Goal: Use online tool/utility: Use online tool/utility

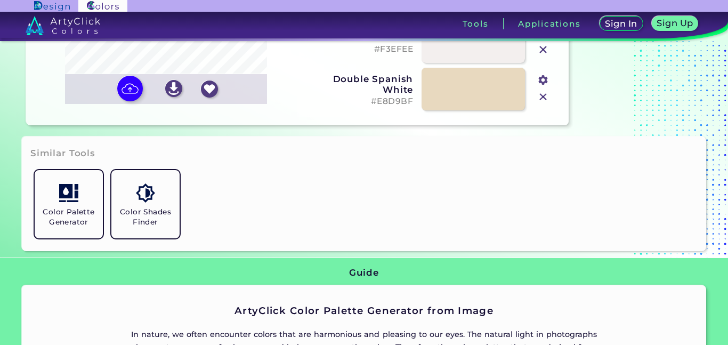
scroll to position [206, 0]
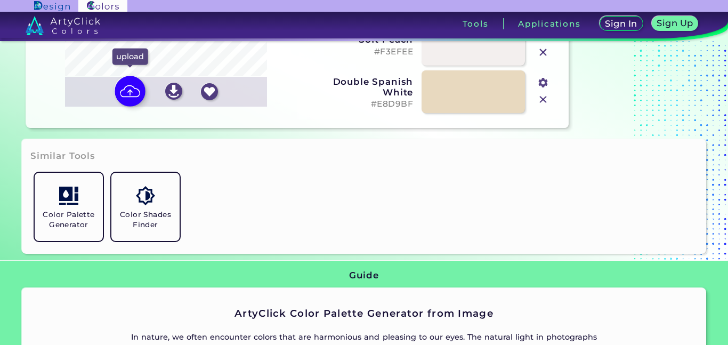
click at [126, 95] on img at bounding box center [130, 91] width 31 height 31
click at [0, 0] on input "file" at bounding box center [0, 0] width 0 height 0
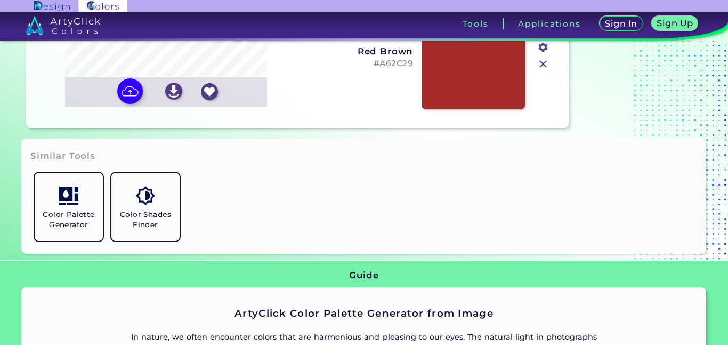
type input "#040000"
type input "#a62c29"
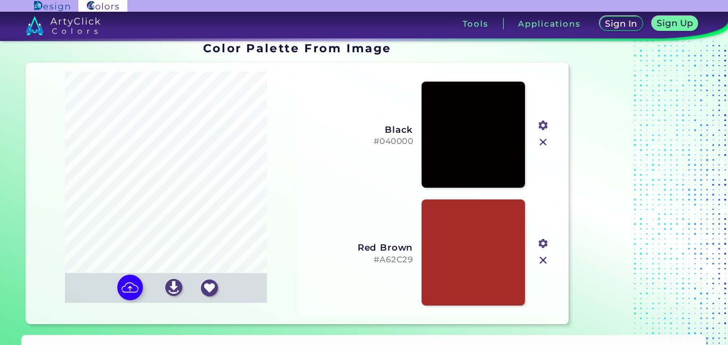
scroll to position [0, 0]
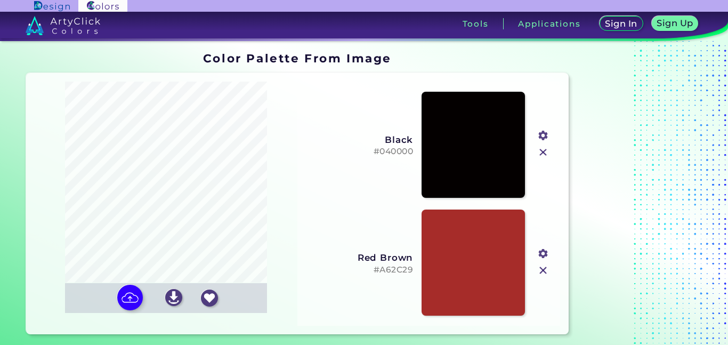
click at [0, 0] on input "file" at bounding box center [0, 0] width 0 height 0
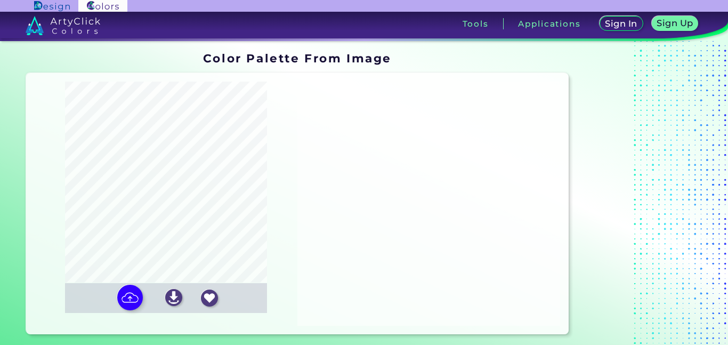
type input "#f8f8f8"
type input "#f715fe"
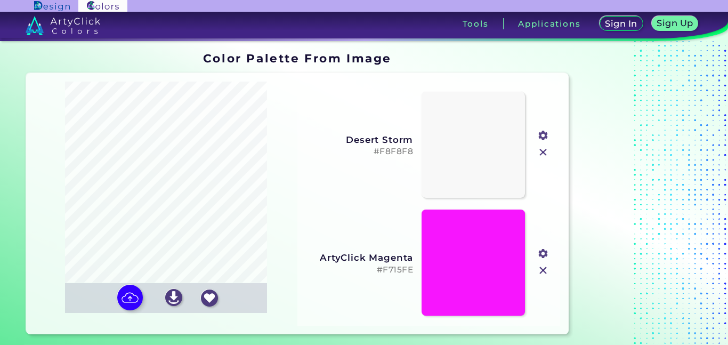
click at [0, 0] on input "file" at bounding box center [0, 0] width 0 height 0
type input "#ffffff"
type input "#ac5058"
type input "#7c0706"
type input "#d1838a"
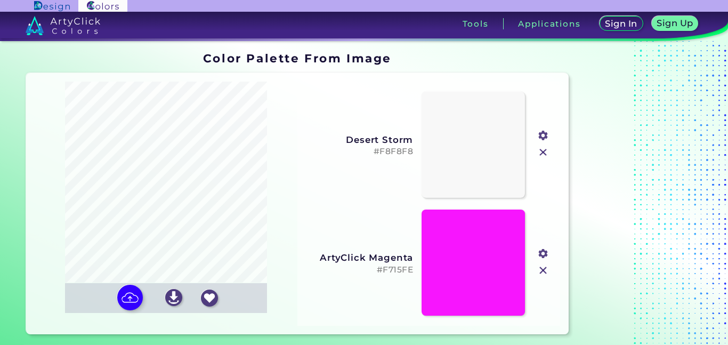
type input "#dbaaad"
type input "#f5efef"
type input "#e4cdd0"
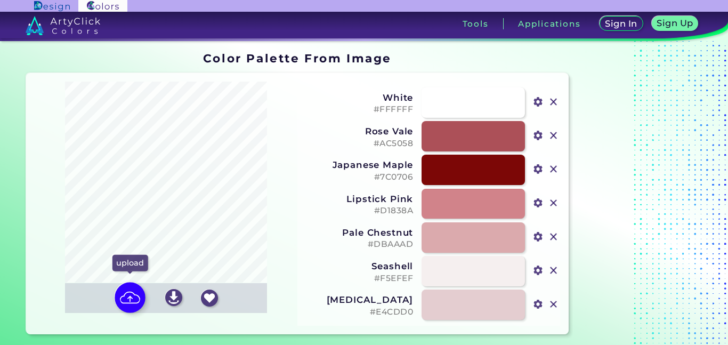
click at [124, 305] on img at bounding box center [130, 297] width 31 height 31
click at [0, 0] on input "file" at bounding box center [0, 0] width 0 height 0
type input "#2e0c04"
type input "#9c5363"
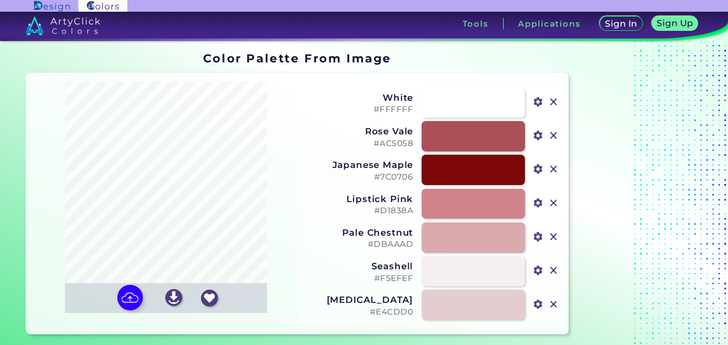
type input "#c8879a"
type input "#e6abba"
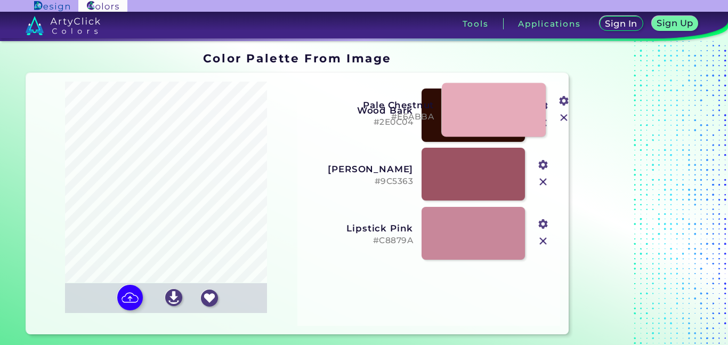
drag, startPoint x: 460, startPoint y: 288, endPoint x: 480, endPoint y: 106, distance: 183.4
click at [480, 106] on link at bounding box center [494, 110] width 104 height 54
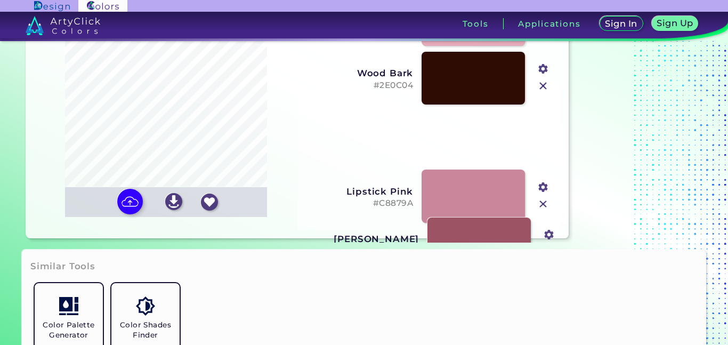
scroll to position [138, 0]
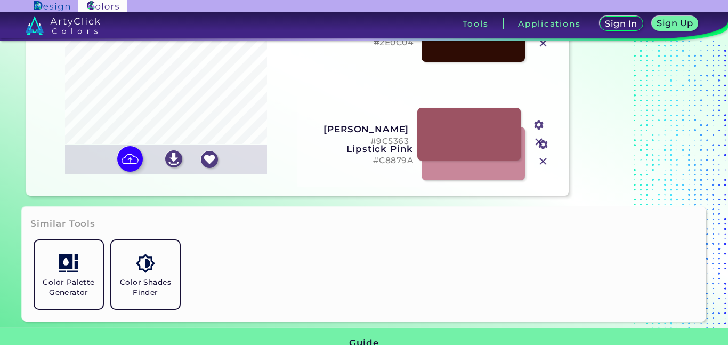
drag, startPoint x: 460, startPoint y: 232, endPoint x: 456, endPoint y: 272, distance: 40.2
click at [456, 272] on section "Color Palette From Image Color Palette From Image Oops - something went wrong. …" at bounding box center [364, 193] width 728 height 304
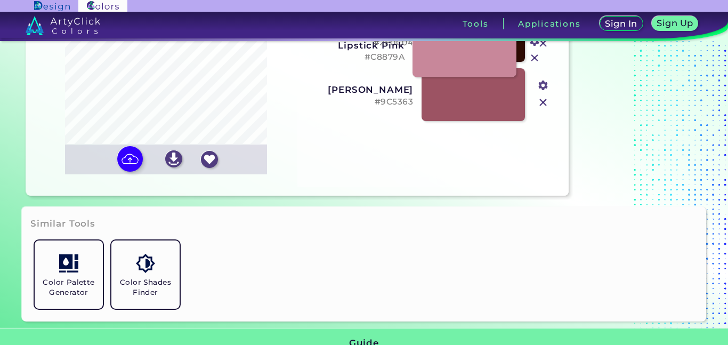
drag, startPoint x: 470, startPoint y: 168, endPoint x: 461, endPoint y: 64, distance: 104.2
click at [461, 64] on link at bounding box center [464, 50] width 104 height 54
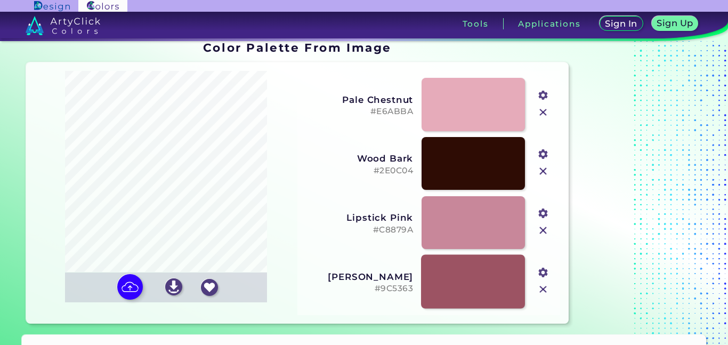
scroll to position [1, 0]
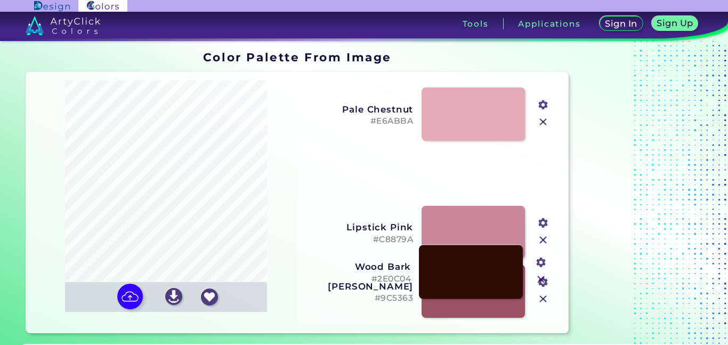
drag, startPoint x: 459, startPoint y: 166, endPoint x: 455, endPoint y: 284, distance: 118.8
click at [455, 284] on link at bounding box center [471, 271] width 104 height 54
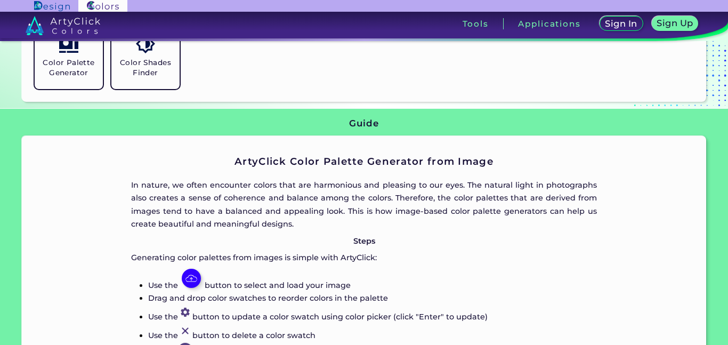
scroll to position [0, 0]
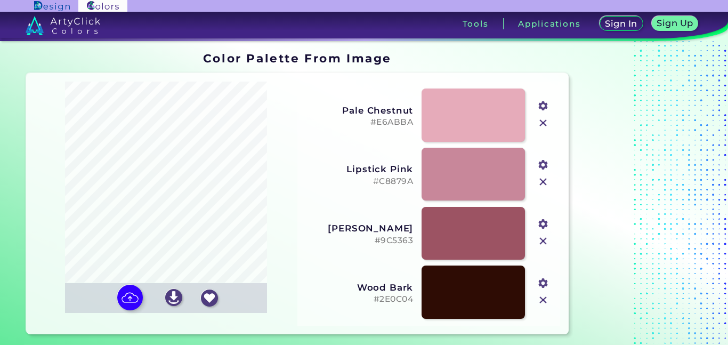
click at [130, 297] on div "Oops - something went wrong. Please try again. Reordering Off Wood Bark #2E0C04…" at bounding box center [297, 204] width 542 height 262
click at [129, 297] on img at bounding box center [130, 297] width 31 height 31
click at [0, 0] on input "file" at bounding box center [0, 0] width 0 height 0
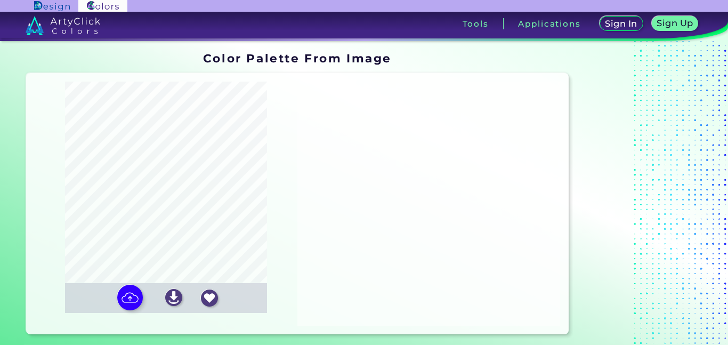
type input "#b1ffba"
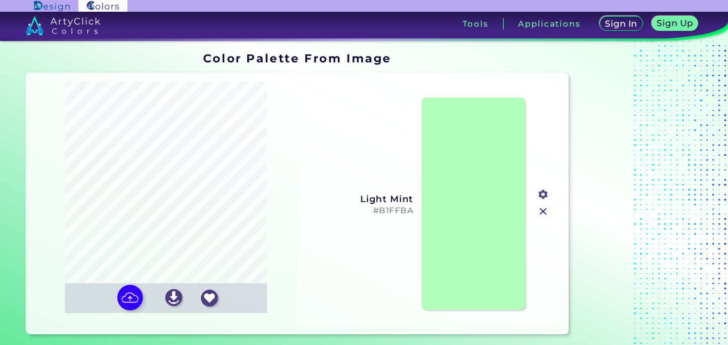
click at [0, 0] on input "file" at bounding box center [0, 0] width 0 height 0
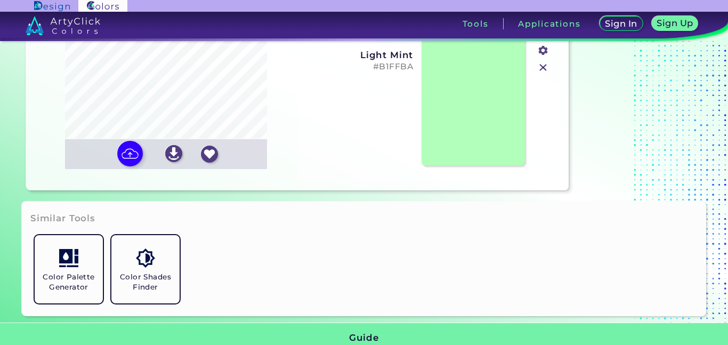
scroll to position [153, 0]
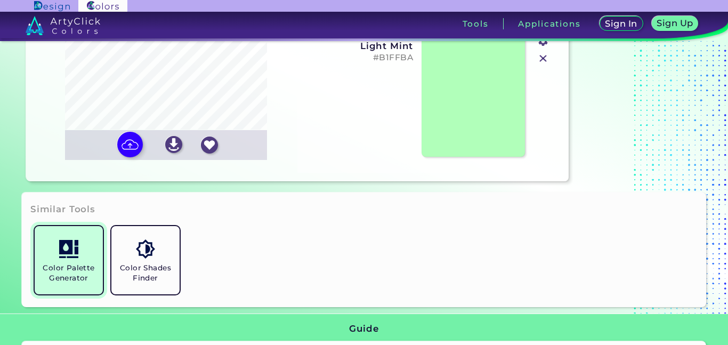
click at [78, 247] on link "Color Palette Generator" at bounding box center [68, 260] width 77 height 77
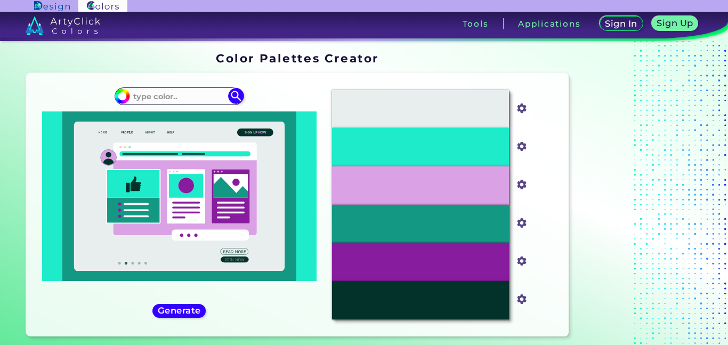
scroll to position [29, 0]
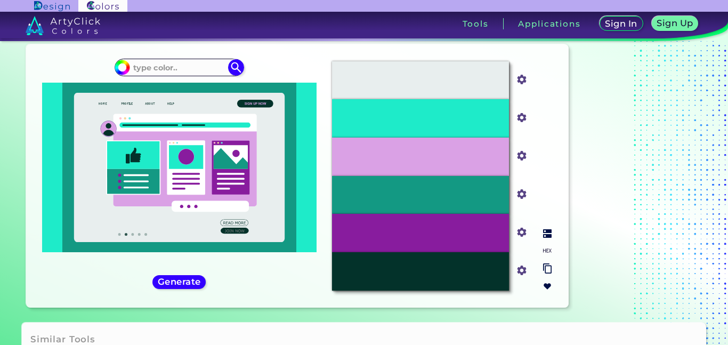
click at [545, 232] on img at bounding box center [547, 233] width 9 height 9
click at [548, 247] on img at bounding box center [547, 250] width 9 height 9
click at [545, 268] on img at bounding box center [547, 268] width 9 height 10
click at [549, 270] on img at bounding box center [547, 268] width 9 height 10
click at [547, 290] on div at bounding box center [547, 260] width 17 height 70
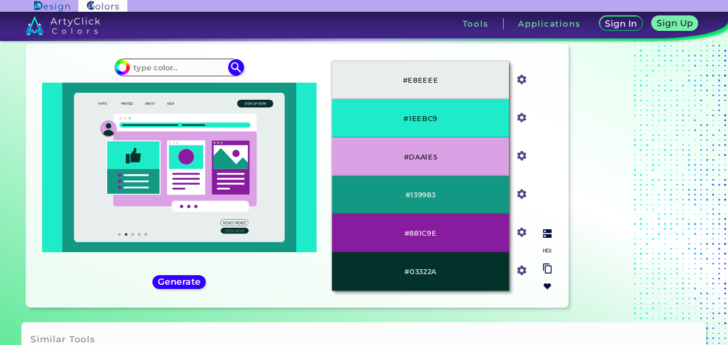
click at [518, 78] on input "#e8eeee" at bounding box center [519, 78] width 13 height 13
click at [193, 63] on input at bounding box center [178, 67] width 99 height 14
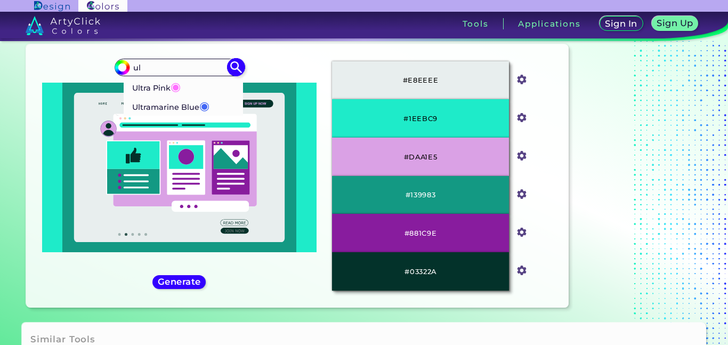
type input "u"
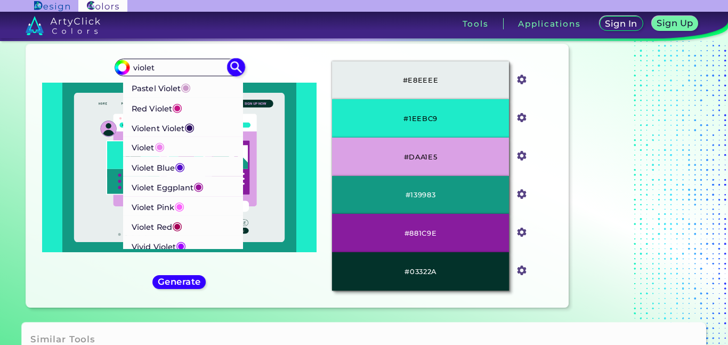
scroll to position [181, 0]
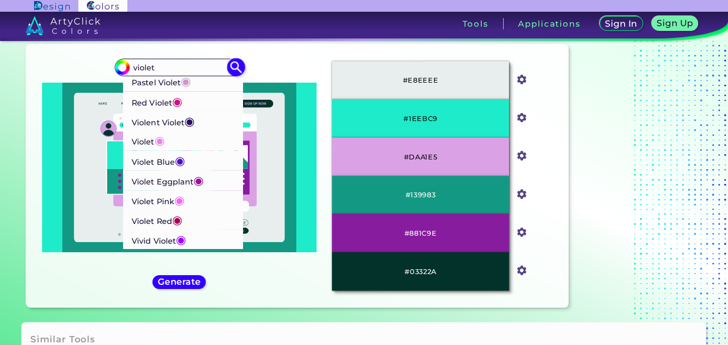
type input "violet"
click at [184, 120] on p "Violent Violet ◉" at bounding box center [163, 121] width 63 height 20
type input "#290c5e"
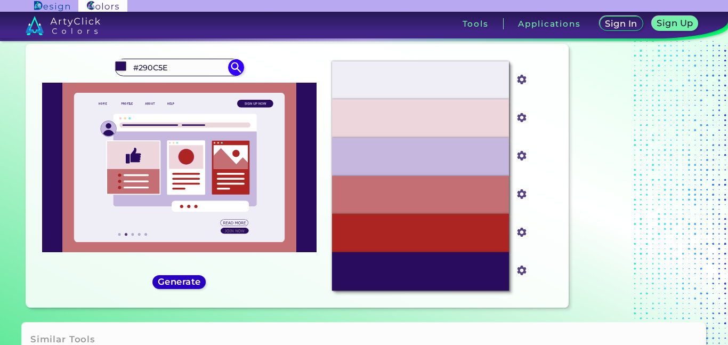
click at [189, 282] on h5 "Generate" at bounding box center [179, 281] width 44 height 9
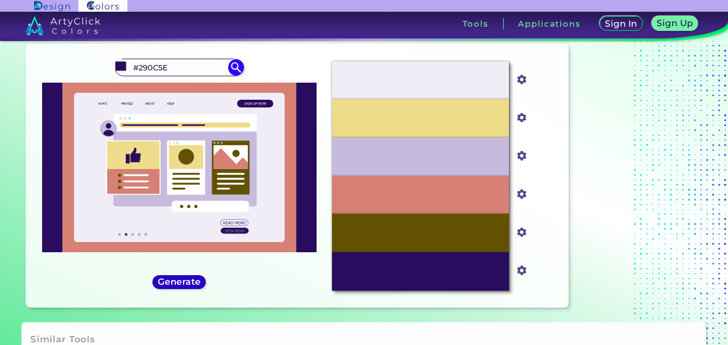
click at [189, 282] on h5 "Generate" at bounding box center [179, 281] width 44 height 9
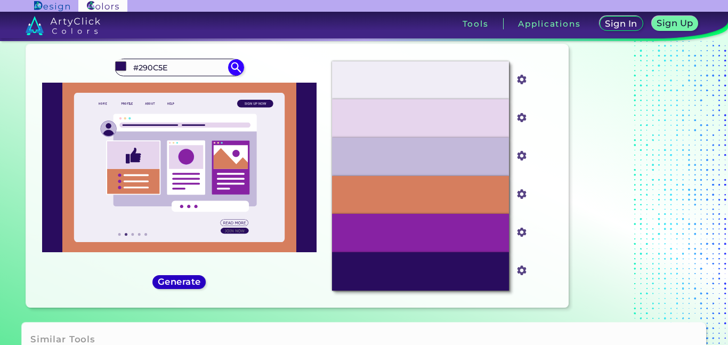
click at [189, 282] on h5 "Generate" at bounding box center [179, 281] width 43 height 9
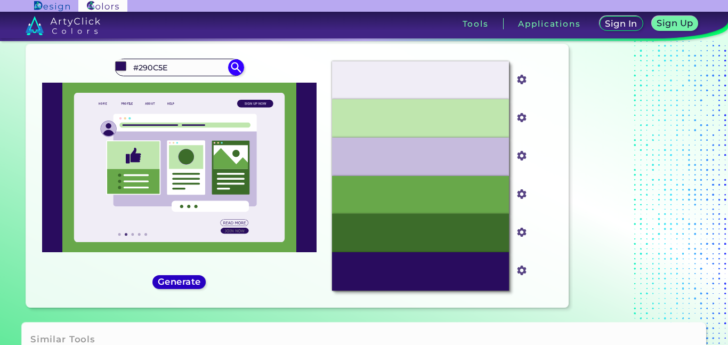
click at [189, 282] on h5 "Generate" at bounding box center [178, 282] width 39 height 8
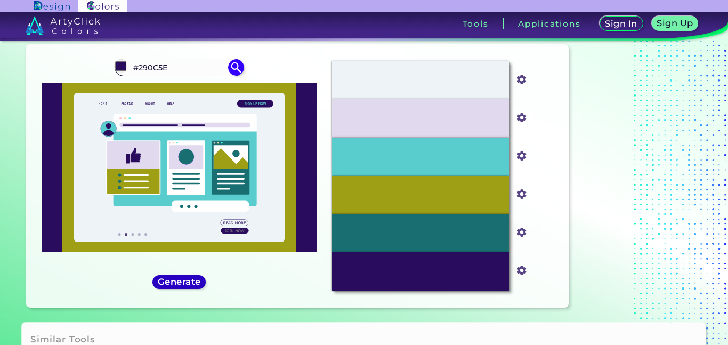
click at [189, 282] on h5 "Generate" at bounding box center [179, 281] width 44 height 9
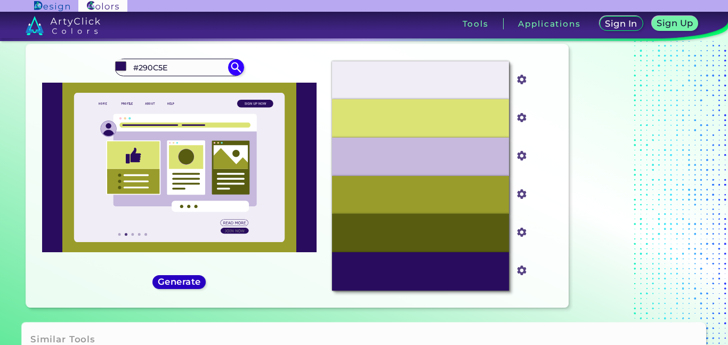
click at [189, 282] on h5 "Generate" at bounding box center [179, 281] width 43 height 9
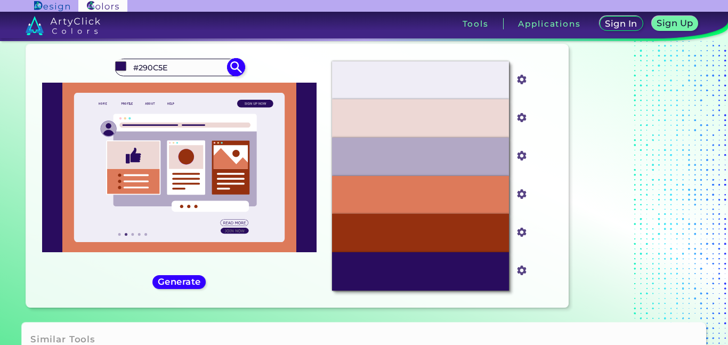
click at [199, 64] on input "#290C5E" at bounding box center [178, 67] width 99 height 14
type input "#"
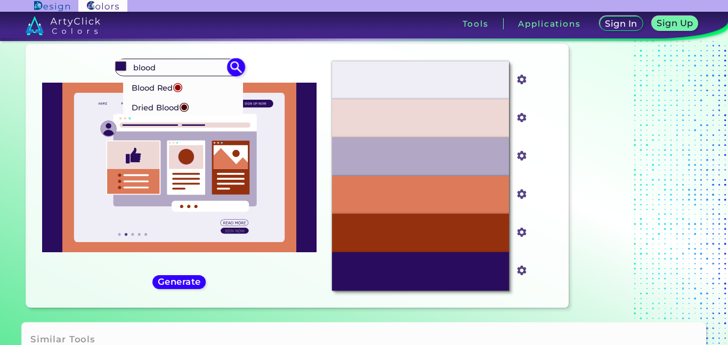
type input "blood"
click at [195, 85] on li "Blood Red ◉" at bounding box center [183, 86] width 120 height 20
type input "#980002"
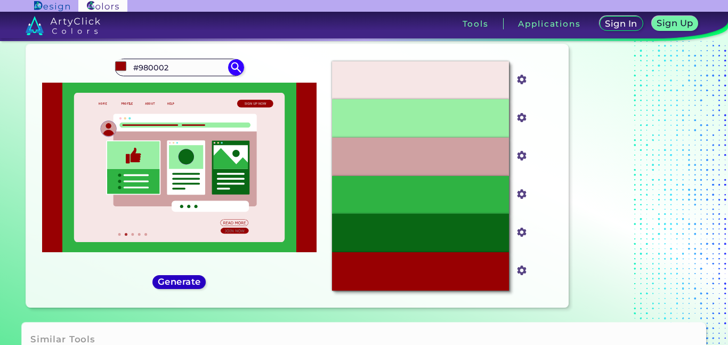
click at [183, 282] on h5 "Generate" at bounding box center [179, 282] width 42 height 9
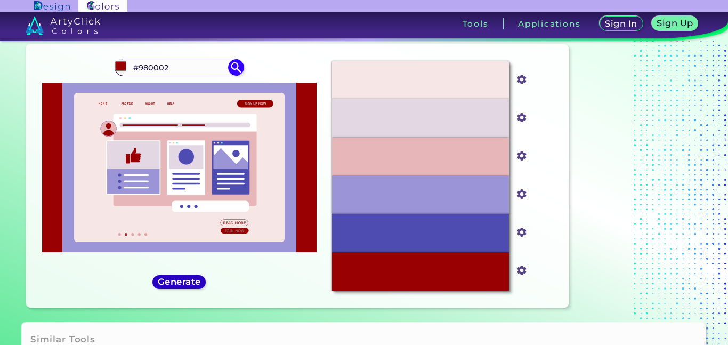
click at [189, 280] on h5 "Generate" at bounding box center [179, 281] width 43 height 9
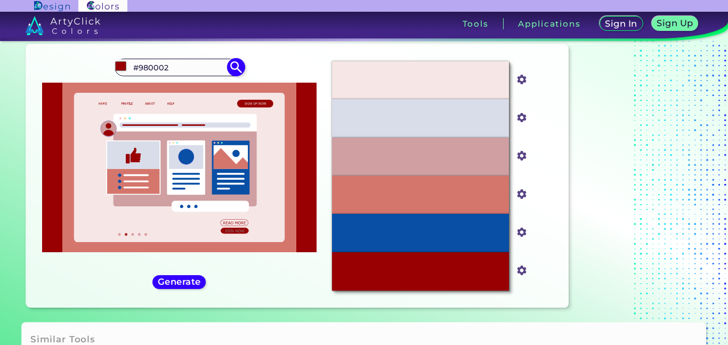
click at [181, 67] on input "#980002" at bounding box center [178, 67] width 99 height 14
type input "#"
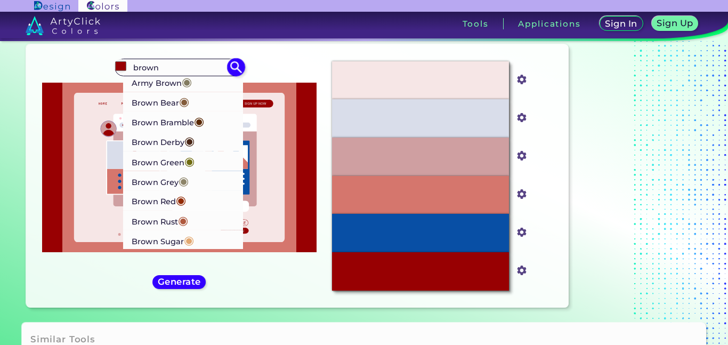
type input "brown"
click at [192, 101] on li "Brown Bear ◉" at bounding box center [183, 102] width 120 height 20
type input "#835c3b"
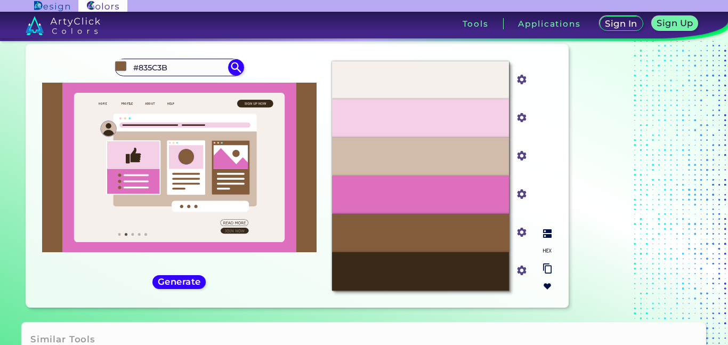
click at [542, 240] on div at bounding box center [547, 260] width 17 height 70
click at [547, 237] on img at bounding box center [547, 233] width 9 height 9
click at [547, 248] on img at bounding box center [547, 250] width 9 height 9
click at [428, 234] on p "#835C3B" at bounding box center [420, 233] width 33 height 12
click at [547, 267] on img at bounding box center [547, 268] width 9 height 10
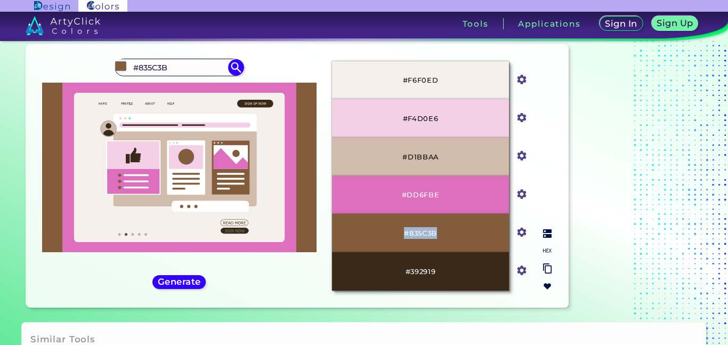
drag, startPoint x: 401, startPoint y: 232, endPoint x: 439, endPoint y: 227, distance: 39.1
click at [439, 227] on div "#835C3B" at bounding box center [420, 233] width 177 height 38
copy p "#835C3B"
drag, startPoint x: 404, startPoint y: 272, endPoint x: 455, endPoint y: 273, distance: 50.6
click at [455, 273] on div "#392919" at bounding box center [420, 271] width 177 height 38
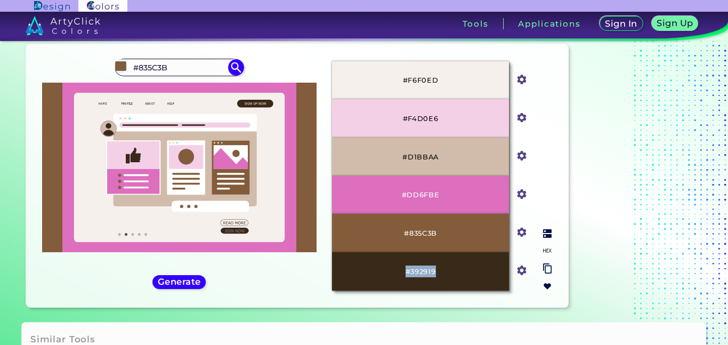
copy p "#392919"
drag, startPoint x: 400, startPoint y: 158, endPoint x: 449, endPoint y: 158, distance: 48.5
click at [449, 158] on div "#D1BBAA" at bounding box center [420, 156] width 177 height 38
copy p "#D1BBAA"
drag, startPoint x: 436, startPoint y: 117, endPoint x: 389, endPoint y: 129, distance: 49.0
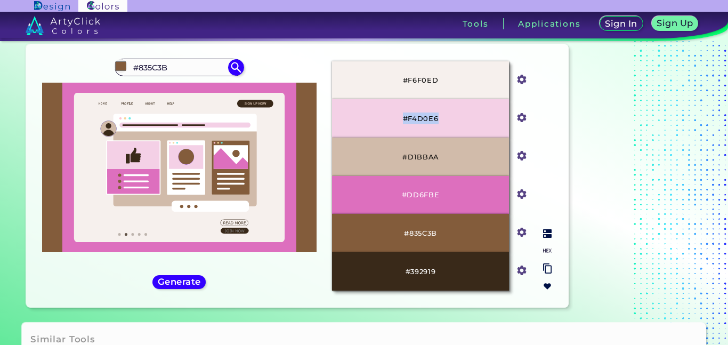
click at [389, 129] on div "#F4D0E6" at bounding box center [420, 118] width 177 height 38
copy p "#F4D0E6"
drag, startPoint x: 442, startPoint y: 193, endPoint x: 377, endPoint y: 198, distance: 65.2
click at [377, 198] on div "#DD6FBE" at bounding box center [420, 195] width 177 height 38
copy p "#DD6FBE"
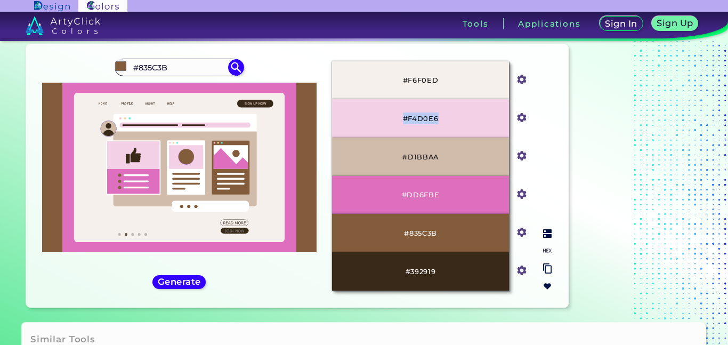
drag, startPoint x: 402, startPoint y: 115, endPoint x: 436, endPoint y: 115, distance: 34.6
click at [436, 115] on div "#F4D0E6" at bounding box center [420, 118] width 177 height 38
click at [176, 282] on h5 "Generate" at bounding box center [179, 281] width 45 height 9
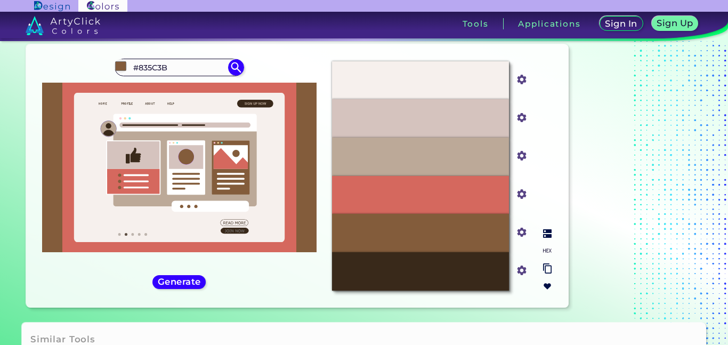
click at [551, 248] on div at bounding box center [547, 260] width 17 height 70
click at [547, 250] on img at bounding box center [547, 250] width 9 height 9
drag, startPoint x: 398, startPoint y: 192, endPoint x: 456, endPoint y: 194, distance: 58.1
click at [456, 194] on div "#D5685E" at bounding box center [420, 195] width 177 height 38
copy p "#D5685E"
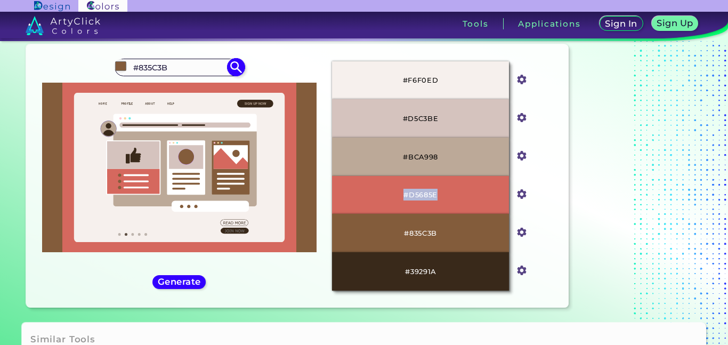
click at [199, 67] on input "#835C3B" at bounding box center [178, 67] width 99 height 14
type input "#"
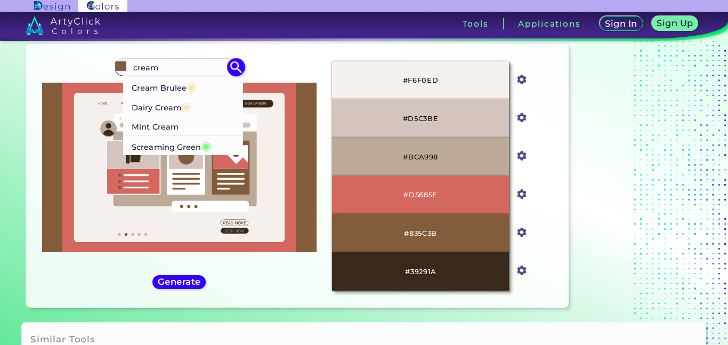
type input "cream"
click at [205, 84] on li "Cream Brulee ◉" at bounding box center [183, 86] width 120 height 20
type input "#ffe5a0"
type input "#FFE5A0"
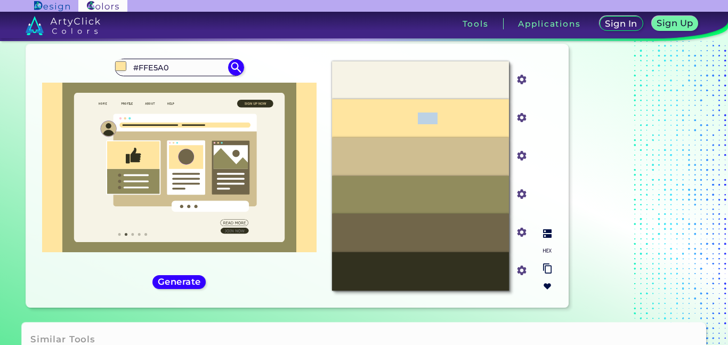
drag, startPoint x: 419, startPoint y: 120, endPoint x: 451, endPoint y: 115, distance: 32.3
click at [451, 115] on div "#FFE5A0" at bounding box center [420, 118] width 177 height 38
drag, startPoint x: 451, startPoint y: 115, endPoint x: 396, endPoint y: 116, distance: 54.3
click at [396, 116] on div "#FFE5A0" at bounding box center [420, 118] width 177 height 38
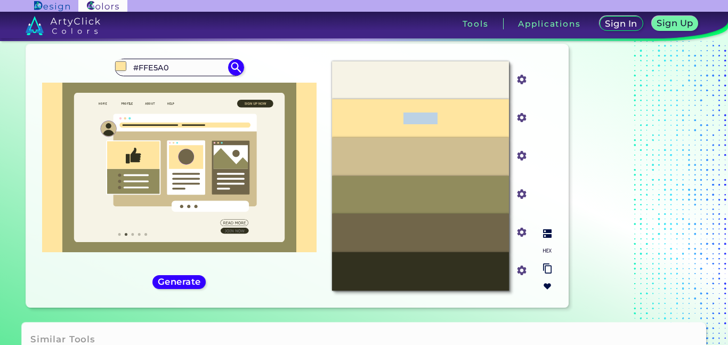
copy p "#FFE5A0"
drag, startPoint x: 439, startPoint y: 80, endPoint x: 394, endPoint y: 84, distance: 45.5
click at [394, 84] on div "#F6F3E6" at bounding box center [420, 80] width 177 height 38
drag, startPoint x: 459, startPoint y: 162, endPoint x: 403, endPoint y: 154, distance: 57.1
click at [403, 154] on div "#CFBE91" at bounding box center [420, 156] width 177 height 38
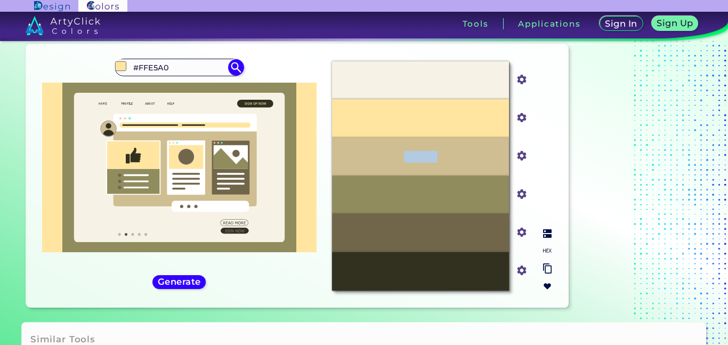
copy p "#CFBE91"
